Goal: Transaction & Acquisition: Download file/media

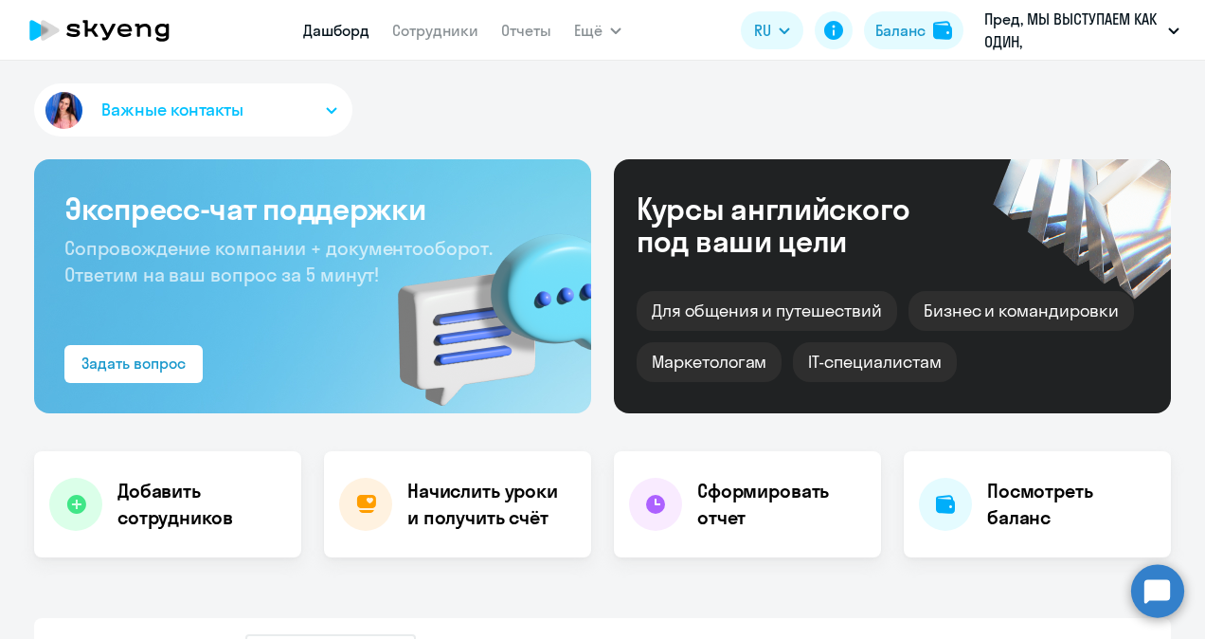
select select "30"
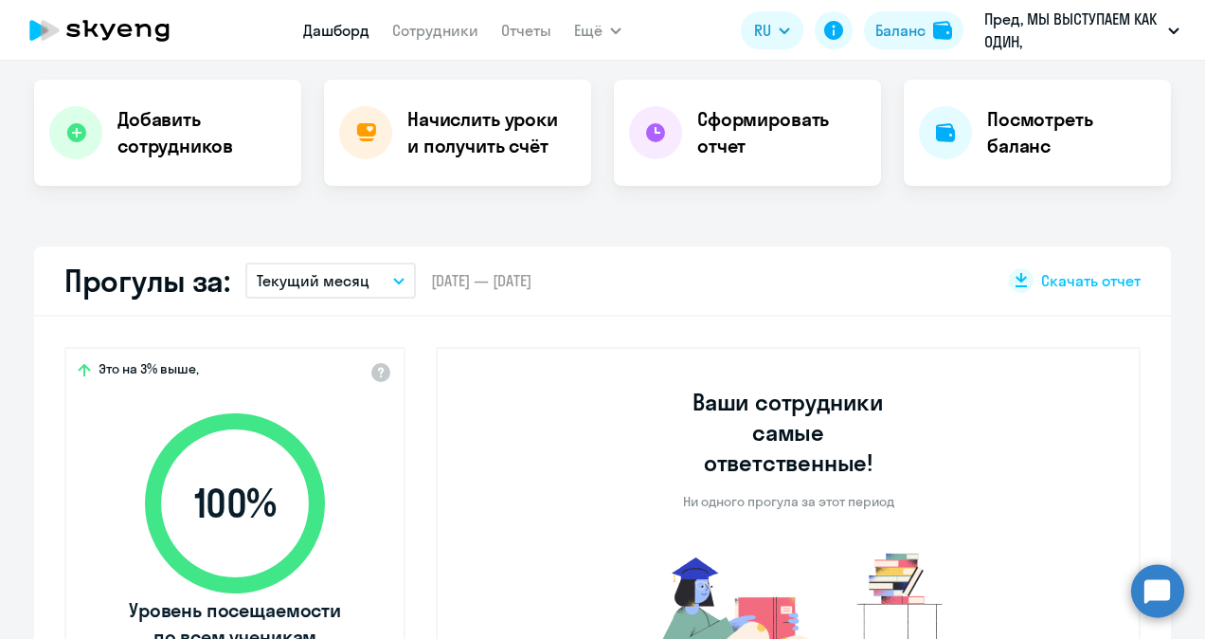
scroll to position [370, 0]
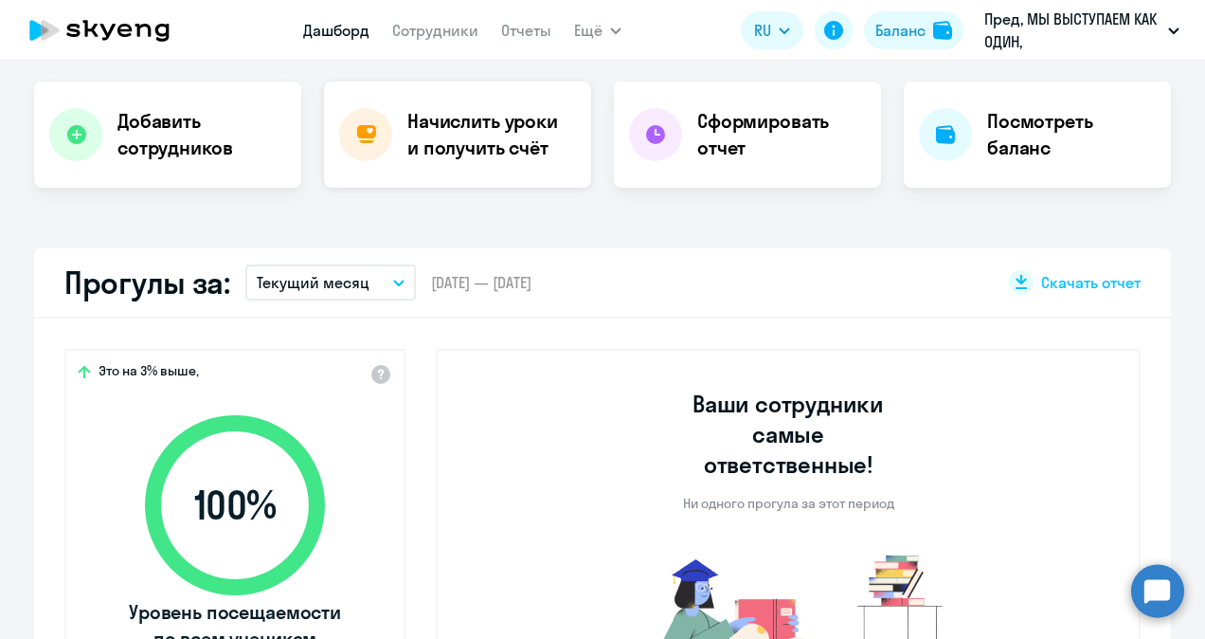
click at [443, 109] on h4 "Начислить уроки и получить счёт" at bounding box center [490, 134] width 165 height 53
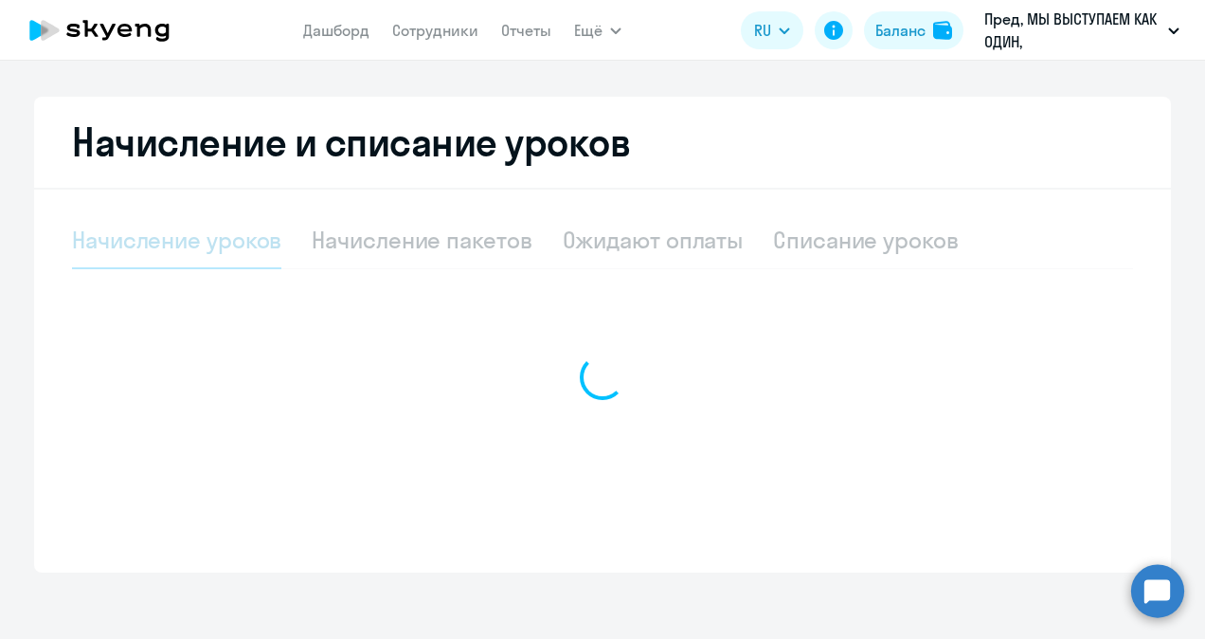
scroll to position [322, 0]
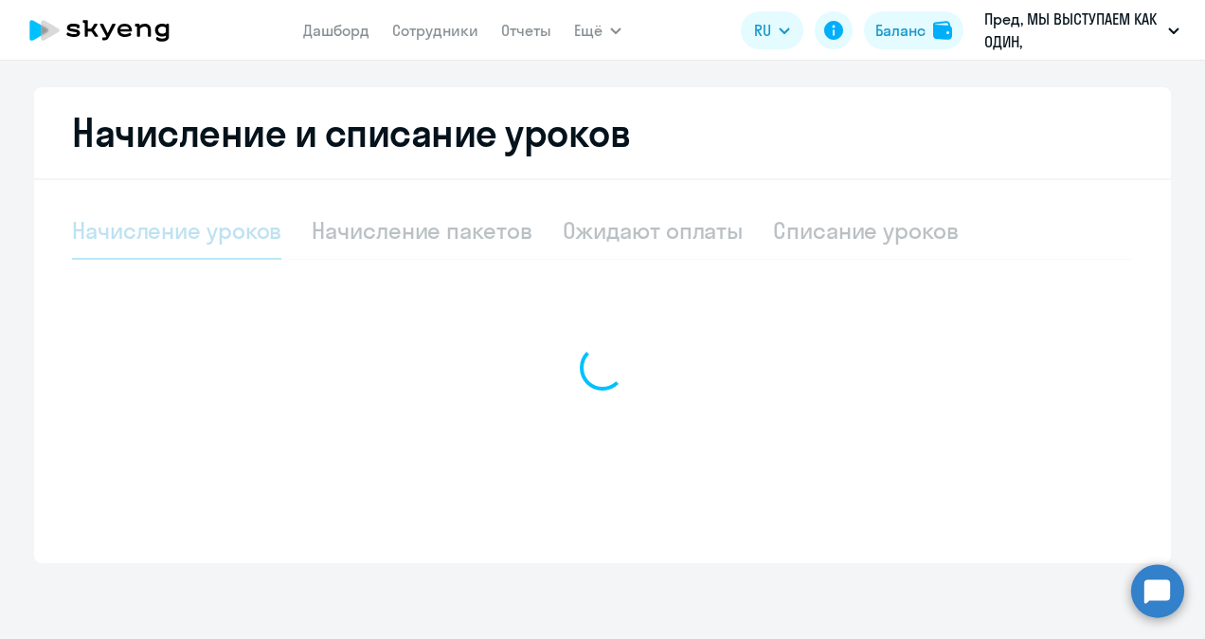
select select "10"
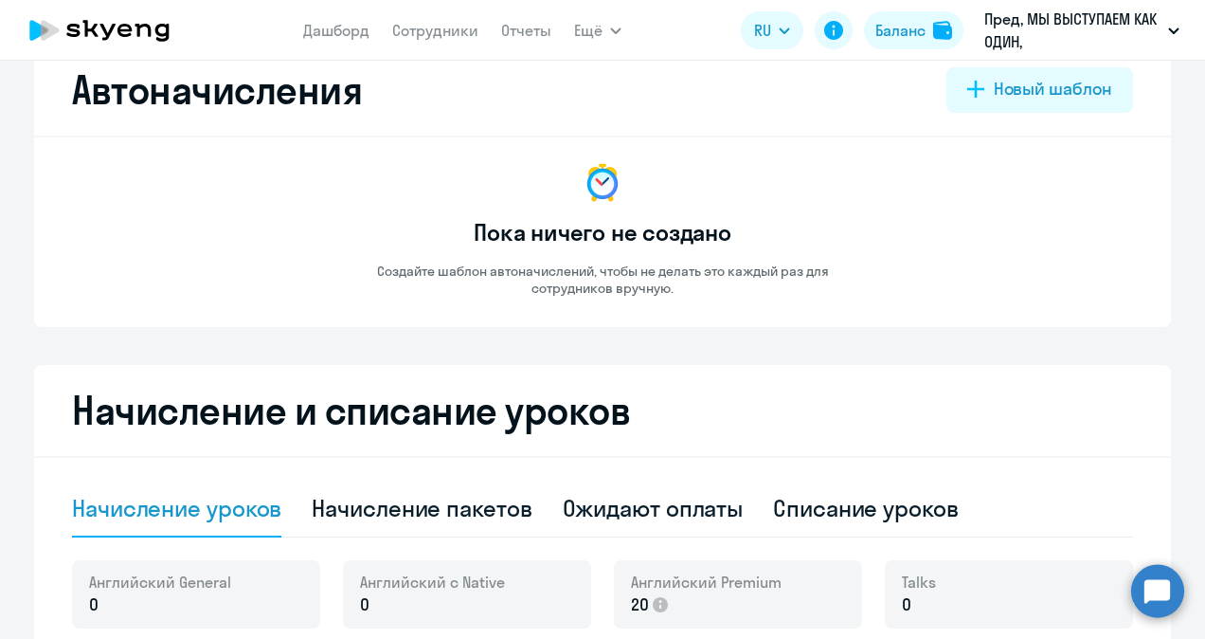
scroll to position [0, 0]
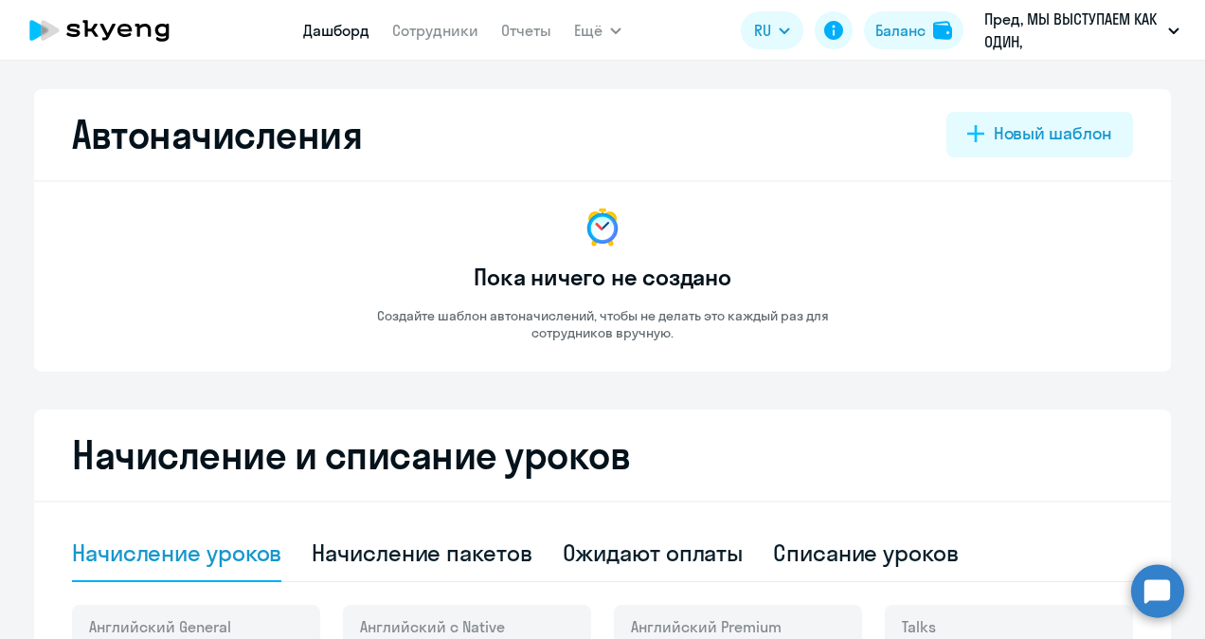
click at [353, 34] on link "Дашборд" at bounding box center [336, 30] width 66 height 19
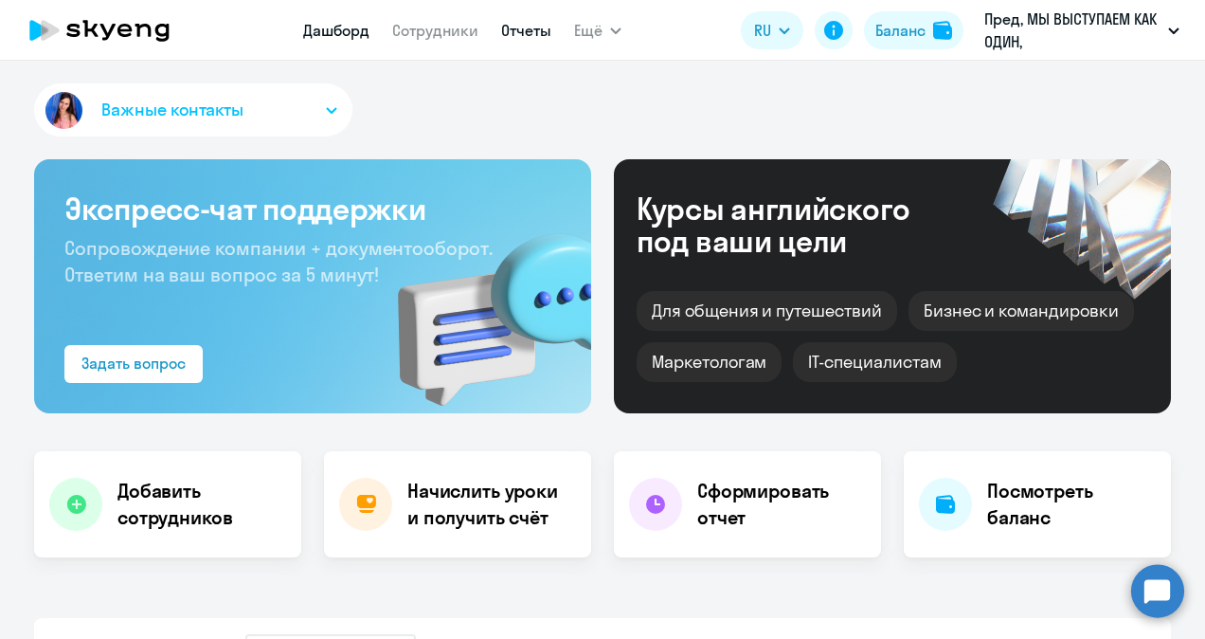
click at [531, 36] on link "Отчеты" at bounding box center [526, 30] width 50 height 19
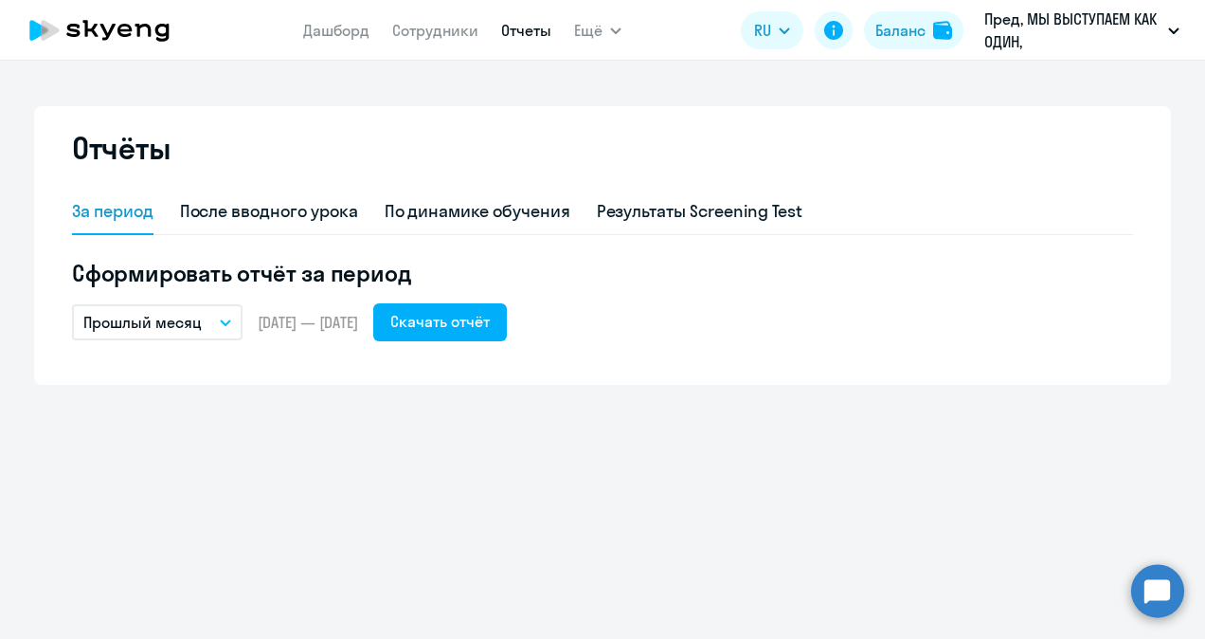
click at [156, 331] on p "Прошлый месяц" at bounding box center [142, 322] width 118 height 23
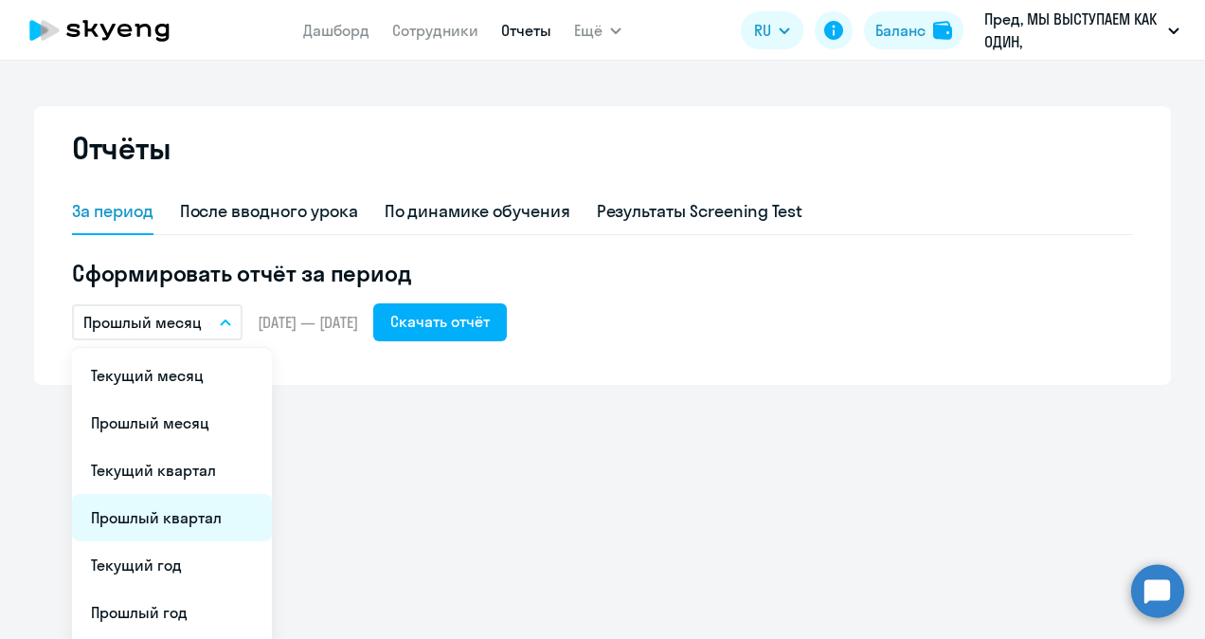
scroll to position [96, 0]
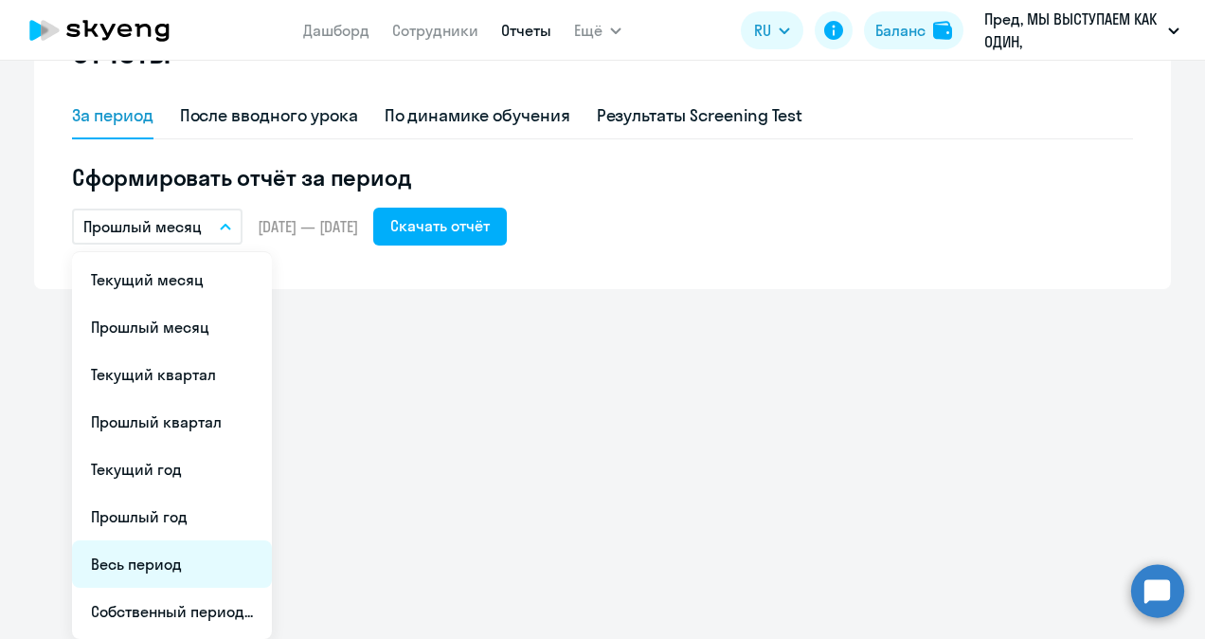
click at [149, 583] on li "Весь период" at bounding box center [172, 563] width 200 height 47
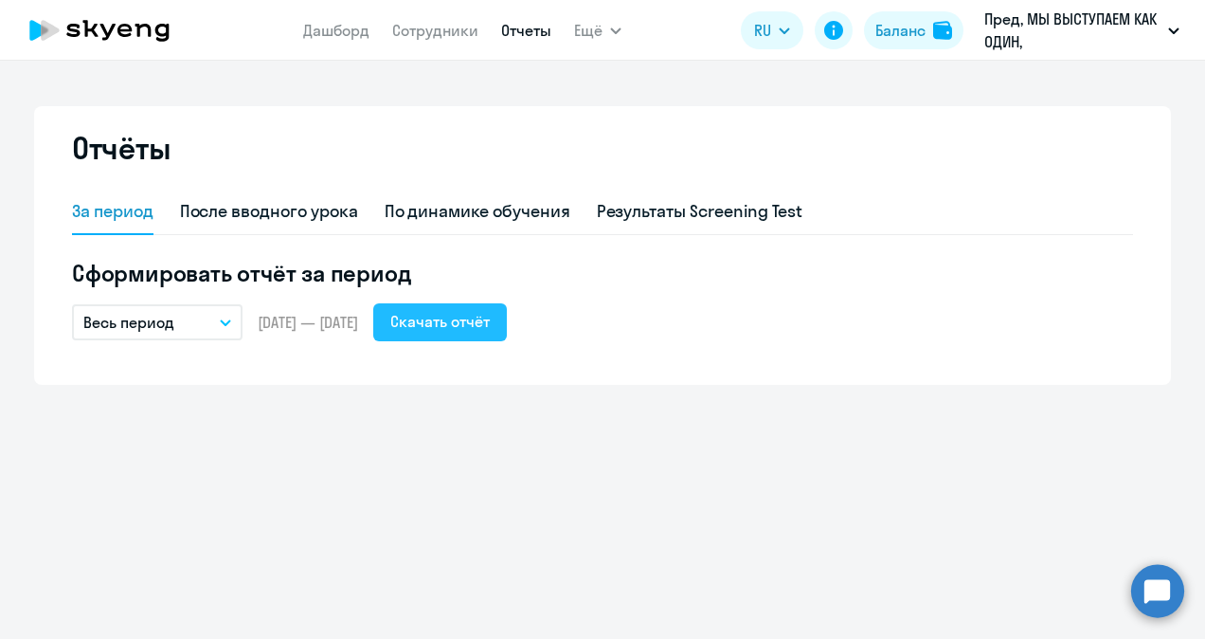
click at [478, 331] on div "Скачать отчёт" at bounding box center [440, 321] width 100 height 23
